Goal: Transaction & Acquisition: Obtain resource

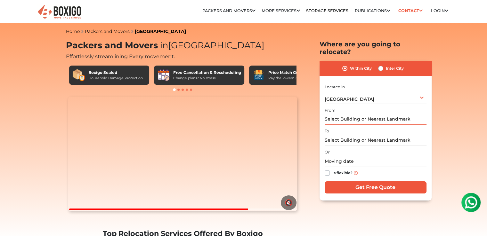
click at [392, 115] on input "text" at bounding box center [376, 119] width 102 height 11
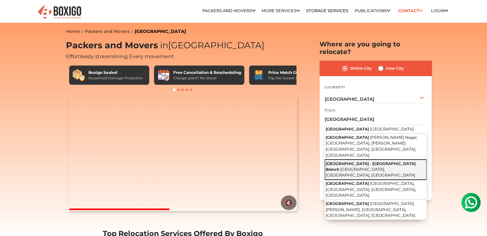
click at [371, 167] on span "Methodist Road, Srinivasapuram Colony, Vanasthalipuram, Telangana" at bounding box center [371, 172] width 90 height 11
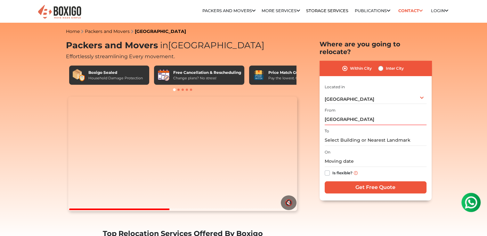
type input "Naagarjuna High School - Vanasthalipuram Branch, Methodist Road, Srinivasapuram…"
click at [384, 138] on input "text" at bounding box center [376, 140] width 102 height 11
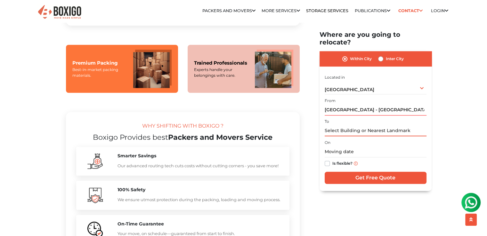
scroll to position [466, 0]
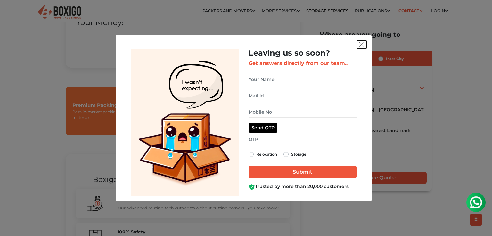
click at [365, 41] on button "get free quote dialog" at bounding box center [362, 44] width 10 height 8
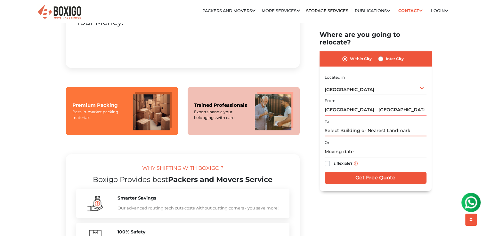
click at [353, 135] on input "text" at bounding box center [376, 130] width 102 height 11
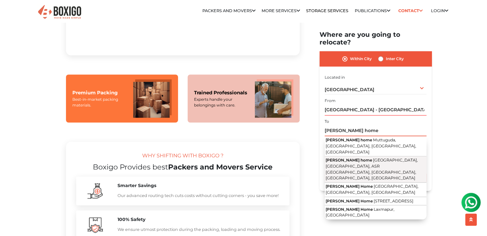
scroll to position [480, 0]
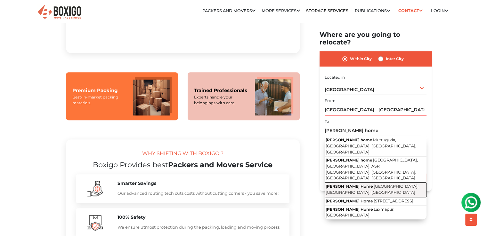
click at [388, 183] on button "Sumanth Home NGO Colony, Vanasthalipuram, Telangana" at bounding box center [376, 190] width 102 height 14
type input "Sumanth Home, NGO Colony, Vanasthalipuram, Telangana"
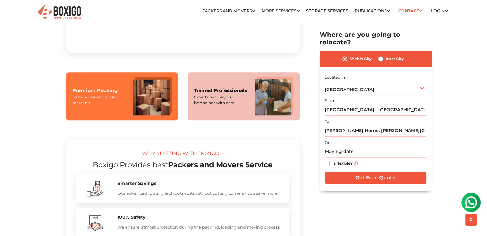
click at [361, 151] on input "text" at bounding box center [376, 151] width 102 height 11
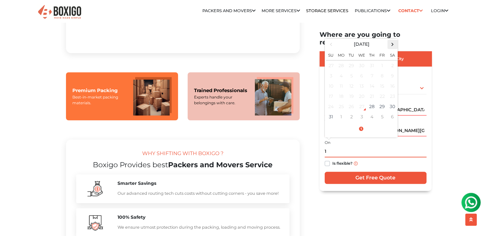
click at [391, 46] on span at bounding box center [392, 44] width 9 height 9
click at [340, 66] on td "1" at bounding box center [341, 65] width 10 height 11
type input "09/01/2025 12:00 AM"
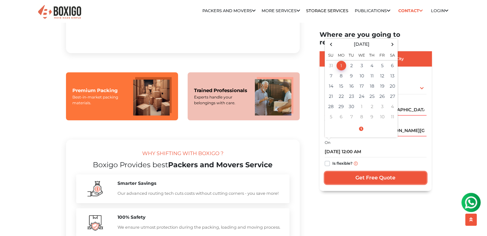
click at [355, 176] on input "Get Free Quote" at bounding box center [376, 178] width 102 height 12
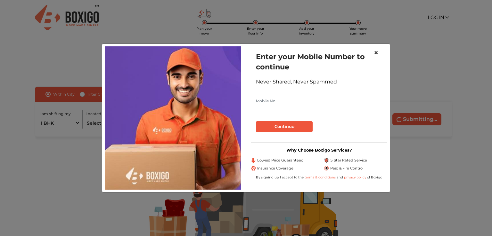
click at [377, 45] on button "×" at bounding box center [376, 53] width 15 height 18
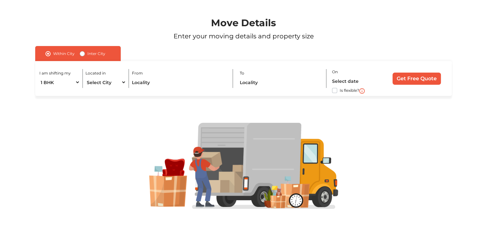
scroll to position [19, 0]
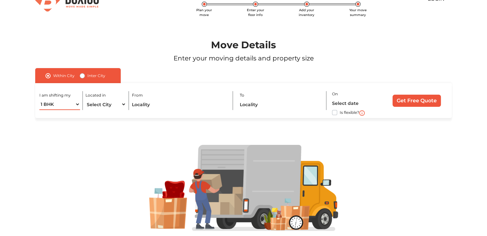
click at [78, 107] on select "1 BHK 2 BHK 3 BHK 3 + BHK FEW ITEMS" at bounding box center [59, 104] width 40 height 11
select select "2 BHK"
click at [39, 99] on select "1 BHK 2 BHK 3 BHK 3 + BHK FEW ITEMS" at bounding box center [59, 104] width 40 height 11
click at [107, 106] on select "Select City Bangalore Bengaluru Bhopal Bhubaneswar Chennai Coimbatore Cuttack D…" at bounding box center [106, 104] width 40 height 11
select select "[GEOGRAPHIC_DATA]"
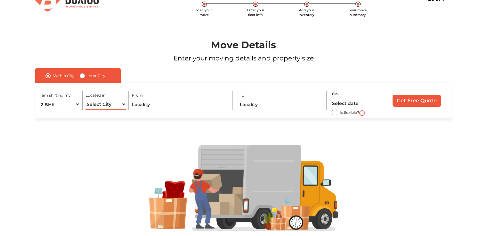
click at [86, 99] on select "Select City Bangalore Bengaluru Bhopal Bhubaneswar Chennai Coimbatore Cuttack D…" at bounding box center [106, 104] width 40 height 11
click at [149, 102] on input "text" at bounding box center [179, 104] width 95 height 11
type input "s"
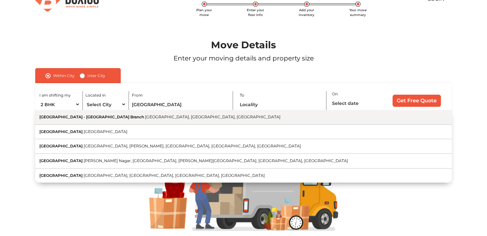
click at [232, 115] on span "Methodist Road, Srinivasapuram Colony, Vanasthalipuram, Telangana" at bounding box center [212, 117] width 135 height 5
type input "Naagarjuna High School - Vanasthalipuram Branch, Methodist Road, Srinivasapuram…"
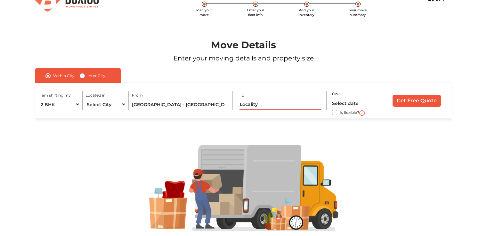
click at [267, 109] on input "text" at bounding box center [281, 104] width 82 height 11
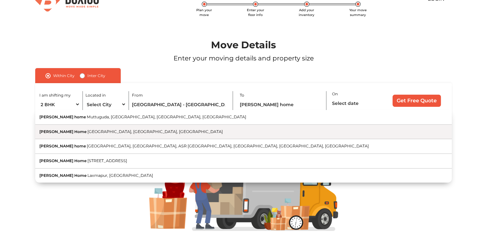
click at [255, 134] on button "Sumanth Home NGO Colony, Vanasthalipuram, Telangana" at bounding box center [243, 132] width 417 height 15
type input "Sumanth Home, NGO Colony, Vanasthalipuram, Telangana"
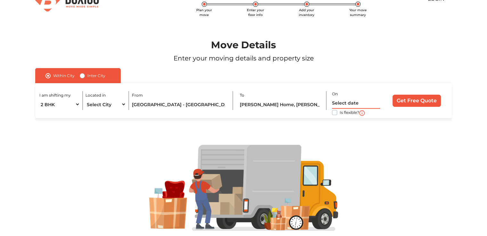
click at [350, 103] on input "text" at bounding box center [356, 103] width 48 height 11
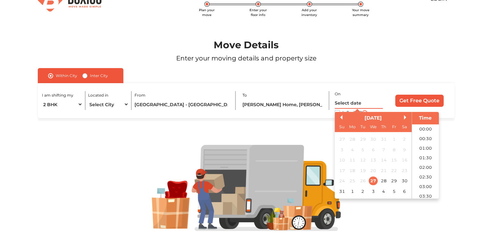
scroll to position [294, 0]
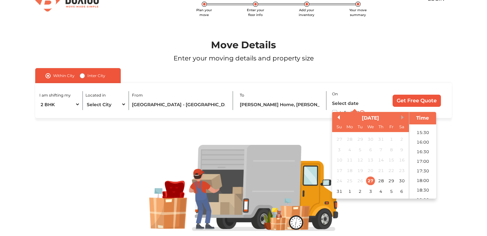
click at [403, 118] on button "Next Month" at bounding box center [403, 117] width 4 height 4
click at [371, 140] on div "3" at bounding box center [370, 139] width 9 height 9
type input "03/09/2025 12:00 AM"
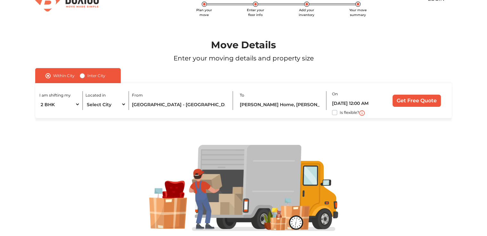
click at [340, 111] on label "Is flexible?" at bounding box center [350, 112] width 20 height 7
click at [40, 111] on input "Is flexible?" at bounding box center [37, 112] width 5 height 6
checkbox input "true"
click at [397, 100] on input "Get Free Quote" at bounding box center [417, 101] width 48 height 12
